Goal: Information Seeking & Learning: Learn about a topic

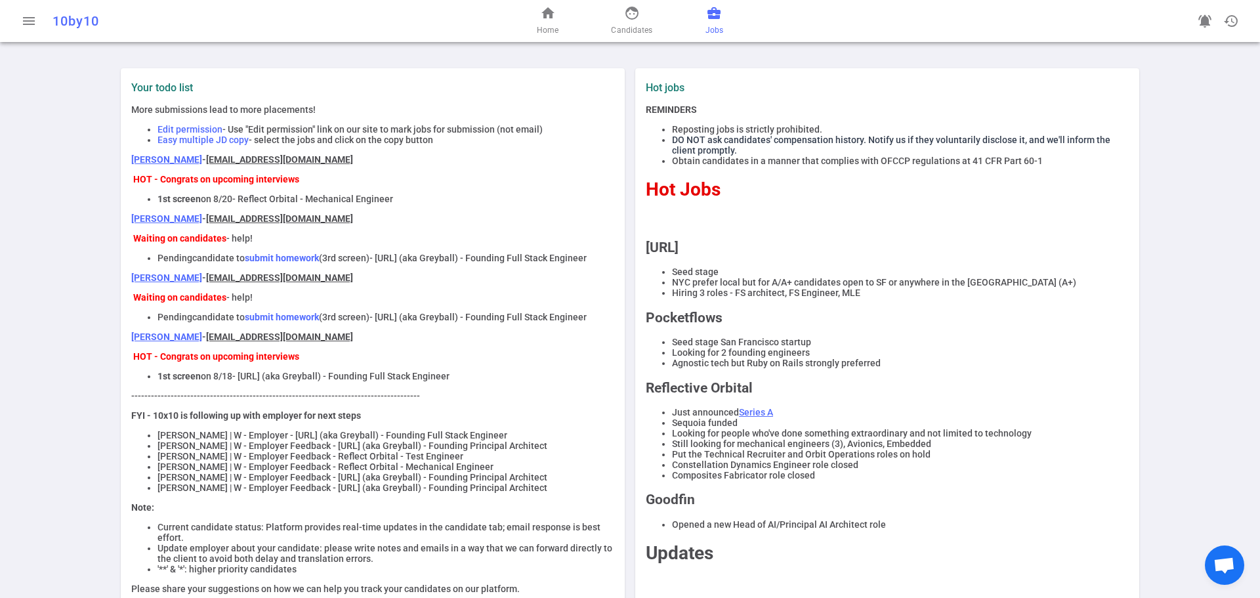
click at [717, 22] on link "business_center Jobs" at bounding box center [715, 21] width 18 height 32
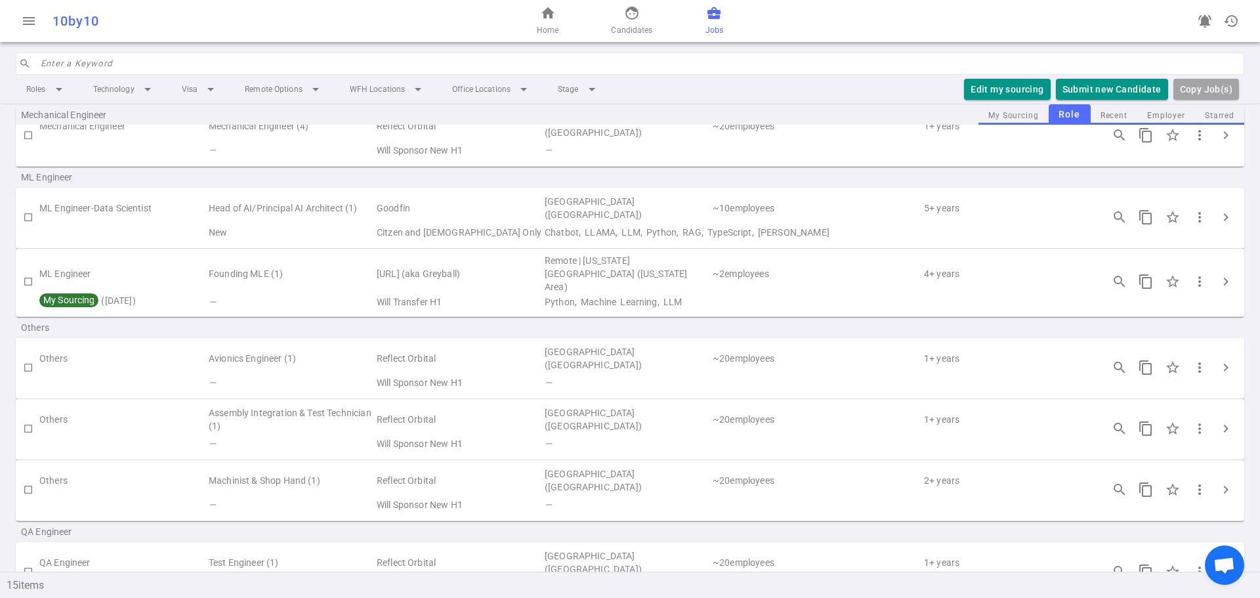
scroll to position [656, 0]
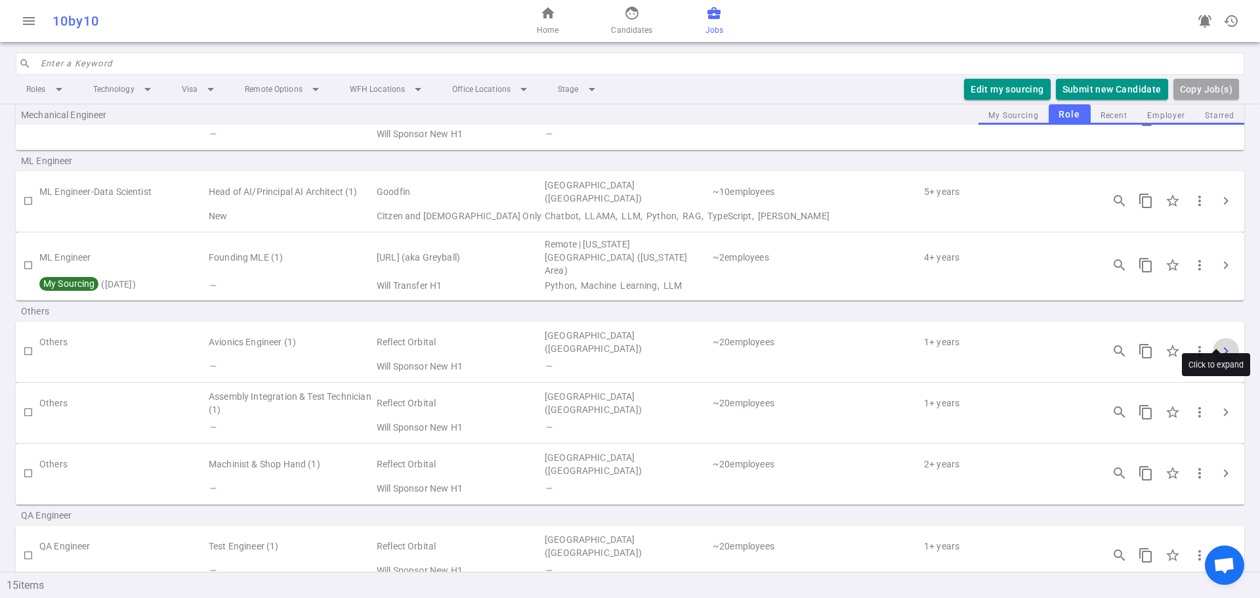
click at [1218, 343] on span "chevron_right" at bounding box center [1226, 351] width 16 height 16
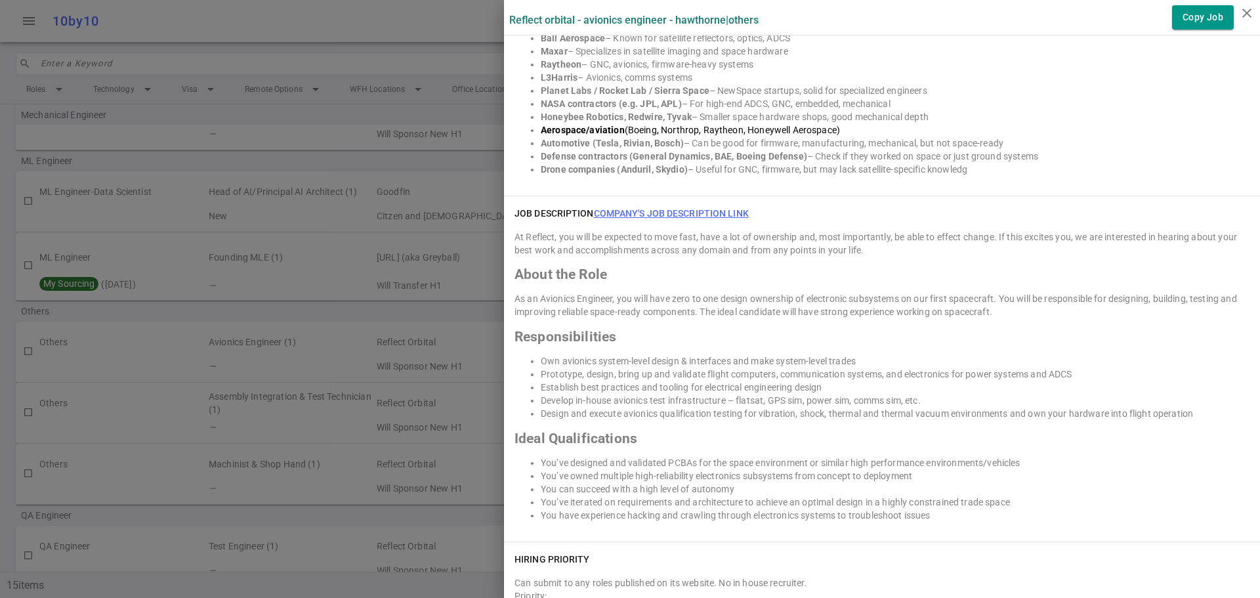
scroll to position [1090, 0]
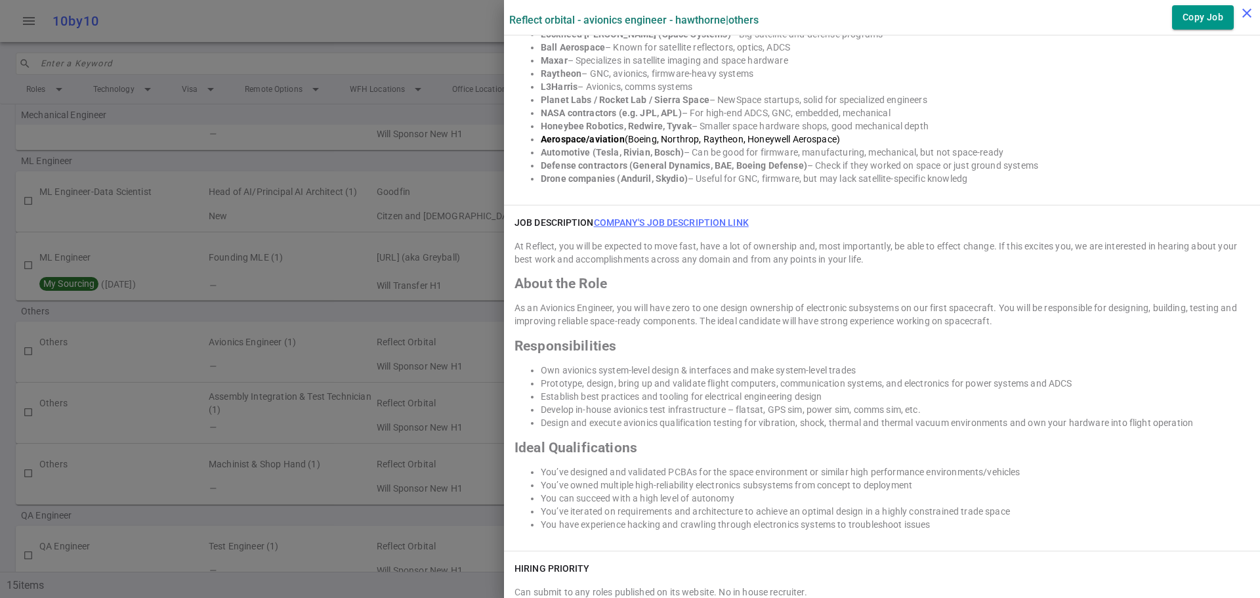
click at [1246, 14] on icon "close" at bounding box center [1247, 13] width 16 height 16
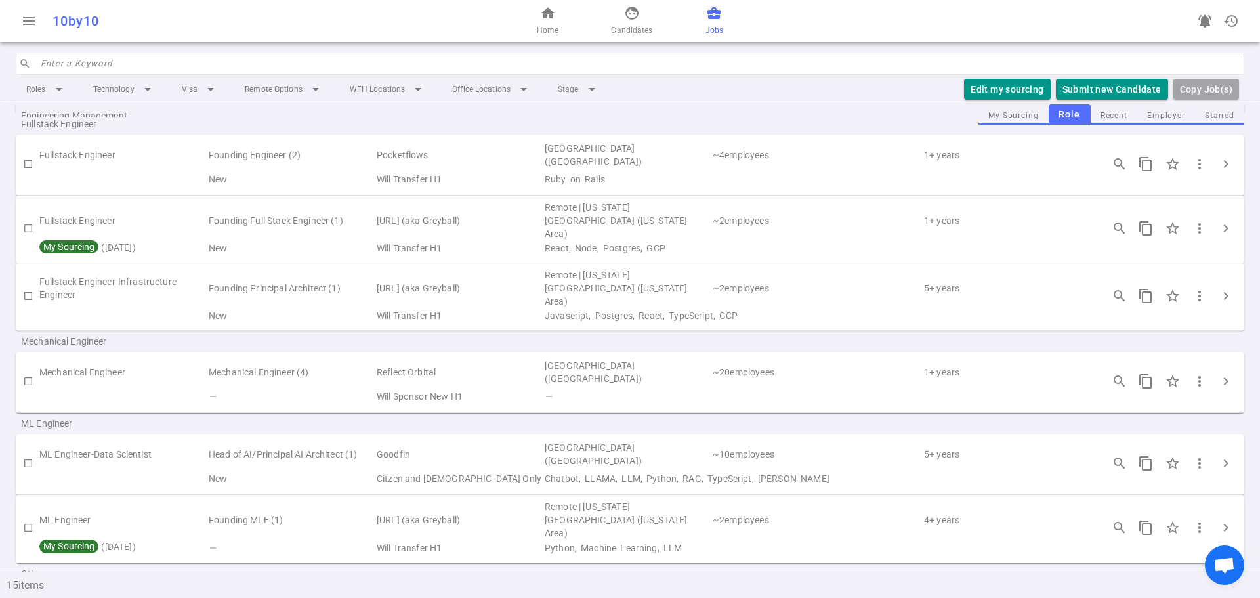
scroll to position [328, 0]
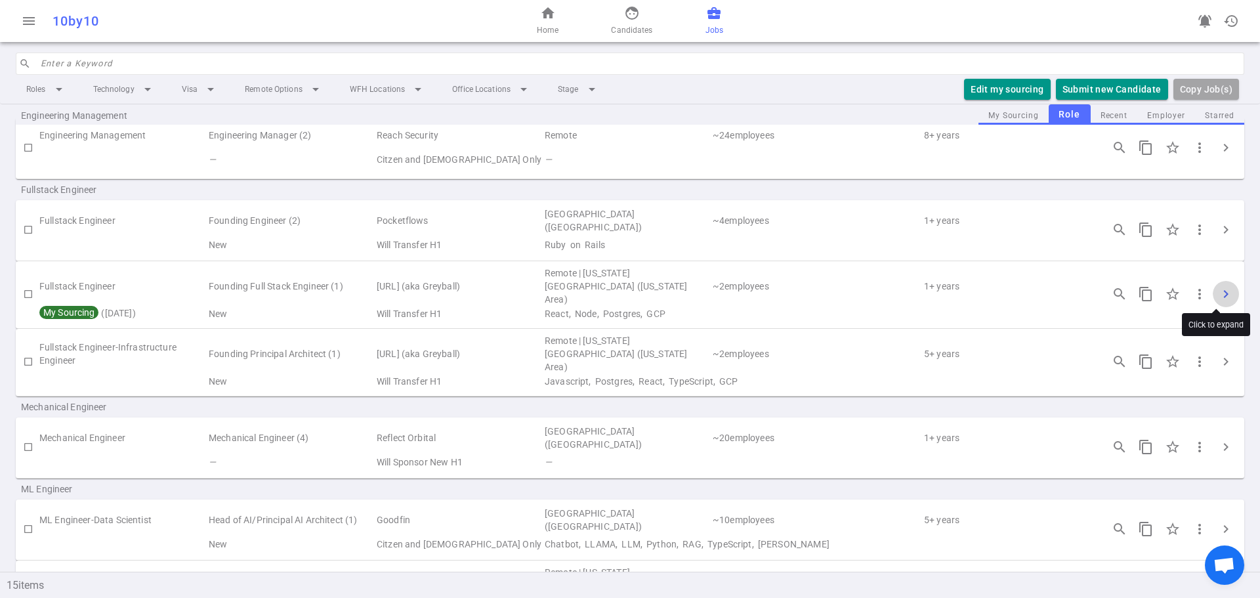
click at [1218, 286] on span "chevron_right" at bounding box center [1226, 294] width 16 height 16
